Goal: Find specific page/section: Find specific page/section

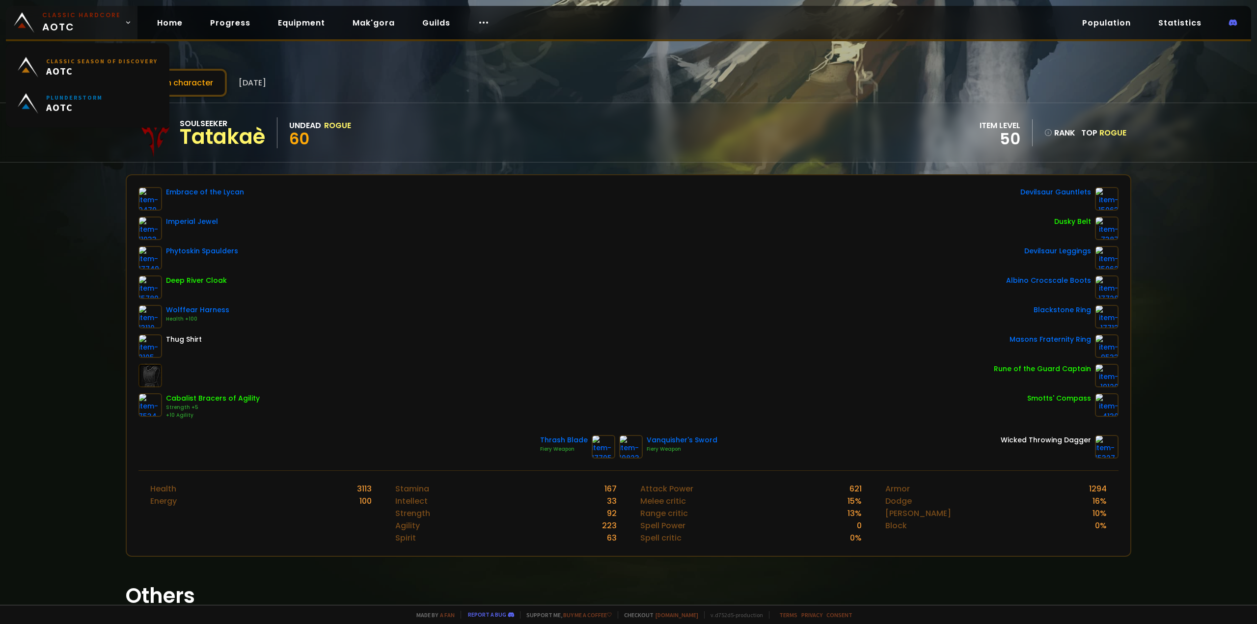
click at [72, 23] on span "Classic Hardcore AOTC" at bounding box center [81, 23] width 79 height 24
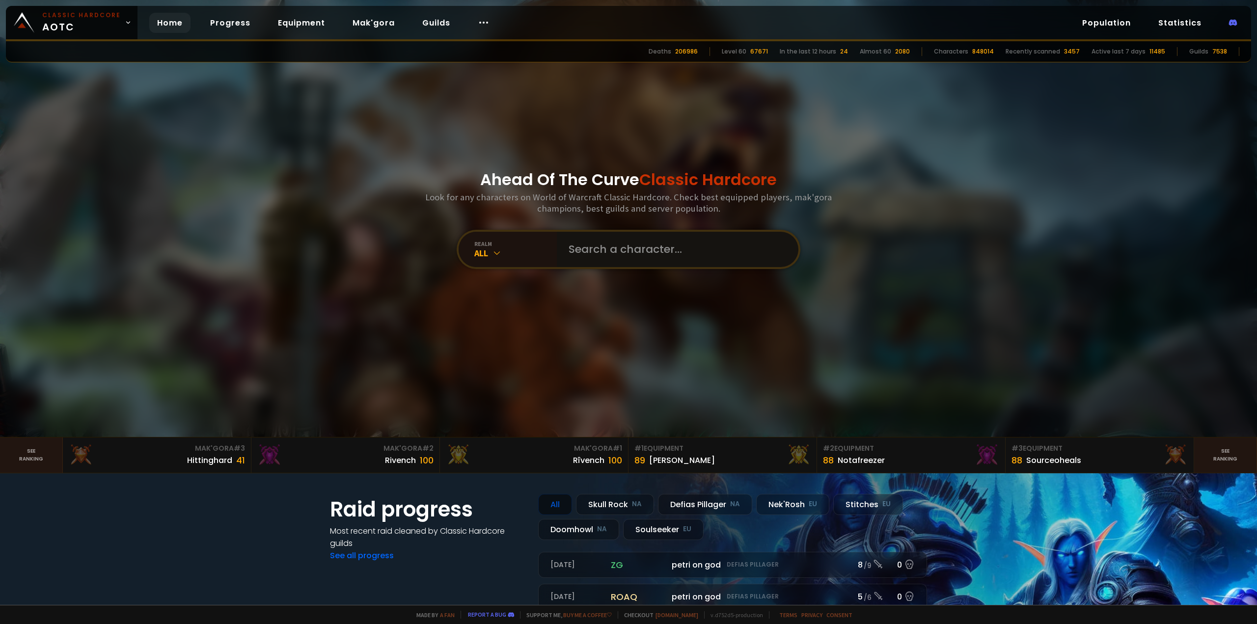
click at [614, 264] on input "text" at bounding box center [675, 249] width 224 height 35
click at [611, 256] on input "text" at bounding box center [675, 249] width 224 height 35
type input "a"
type input "m"
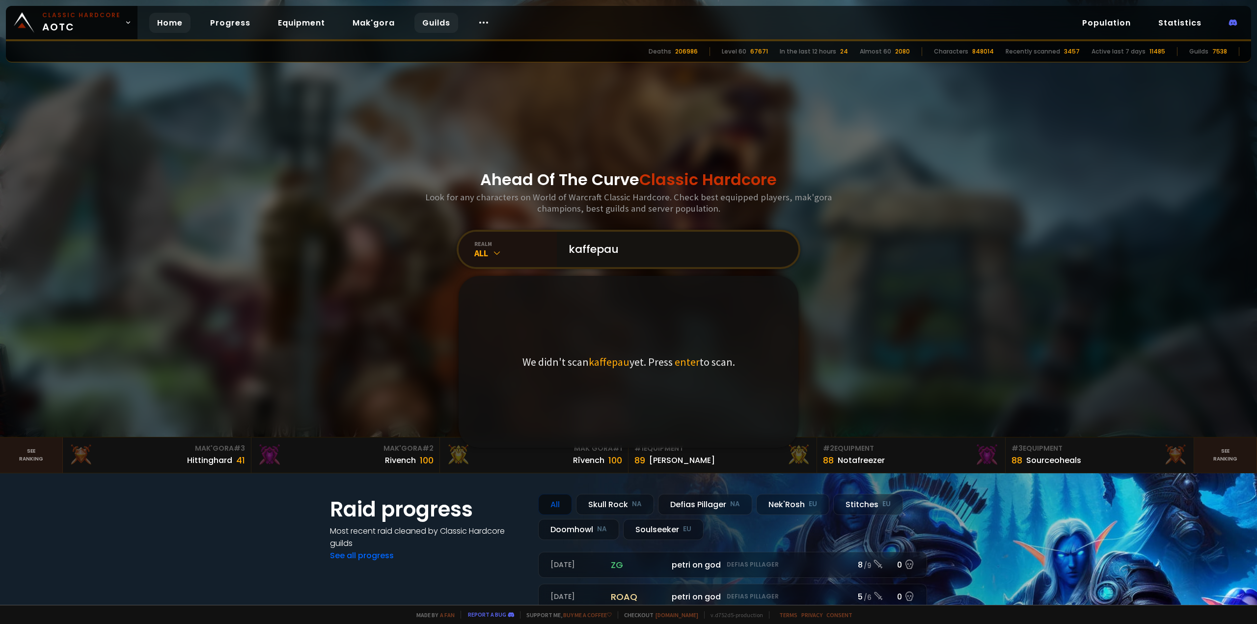
type input "kaffepau"
click at [427, 17] on link "Guilds" at bounding box center [436, 23] width 44 height 20
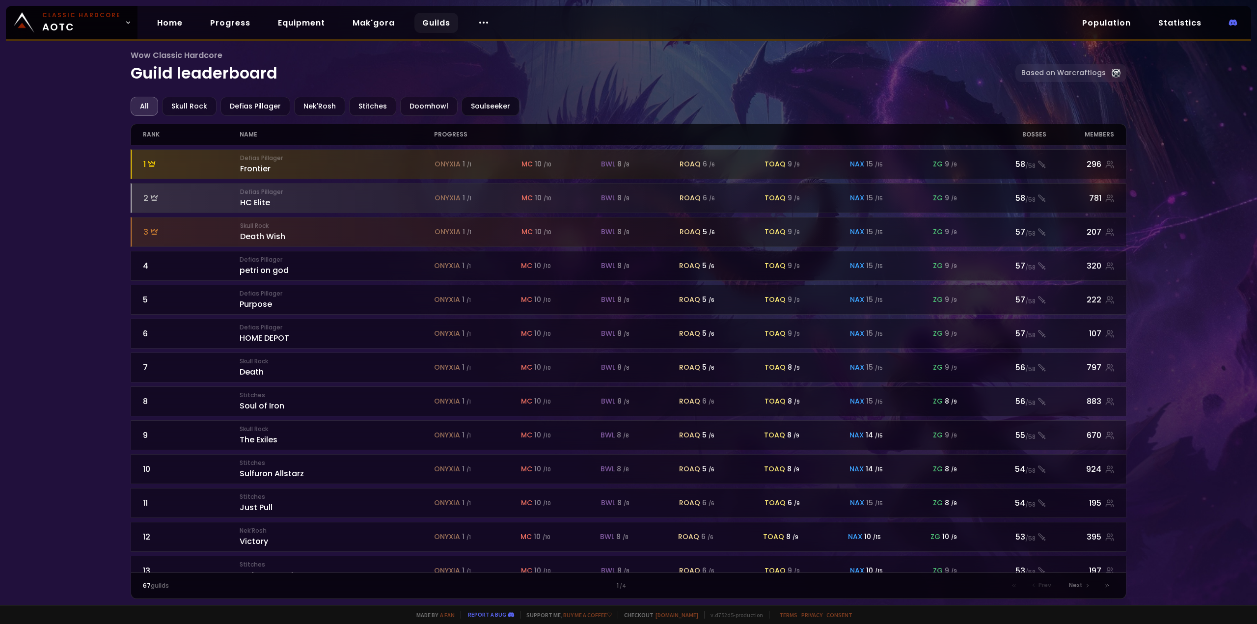
click at [503, 107] on div "Soulseeker" at bounding box center [491, 106] width 58 height 19
